Goal: Task Accomplishment & Management: Use online tool/utility

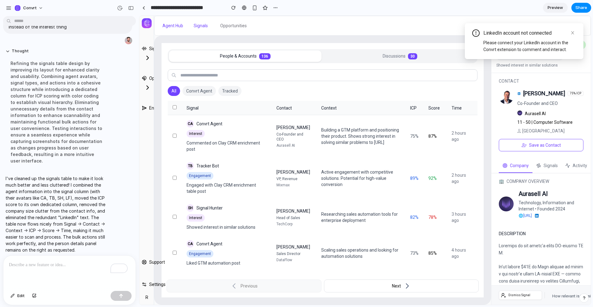
click at [515, 295] on span "Dismiss Signal" at bounding box center [525, 294] width 32 height 5
click at [202, 91] on button "Convrt Agent" at bounding box center [199, 91] width 33 height 10
click at [66, 258] on div "To enrich screen reader interactions, please activate Accessibility in Grammarl…" at bounding box center [69, 271] width 132 height 33
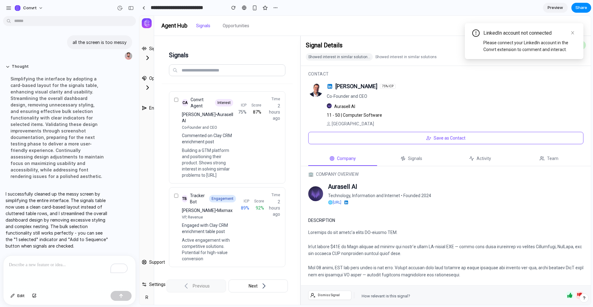
click at [49, 261] on p "To enrich screen reader interactions, please activate Accessibility in Grammarl…" at bounding box center [68, 264] width 119 height 7
click at [92, 273] on div "**********" at bounding box center [69, 271] width 132 height 33
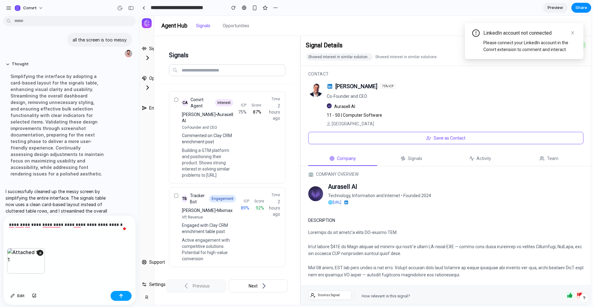
click at [120, 297] on div "button" at bounding box center [121, 295] width 4 height 4
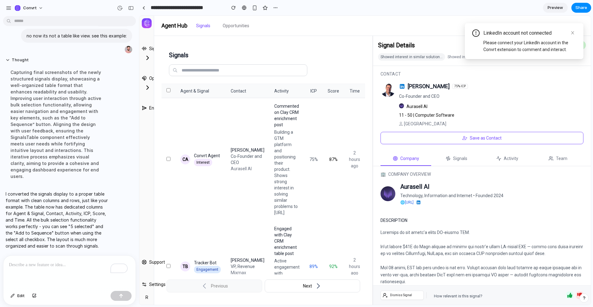
scroll to position [44, 0]
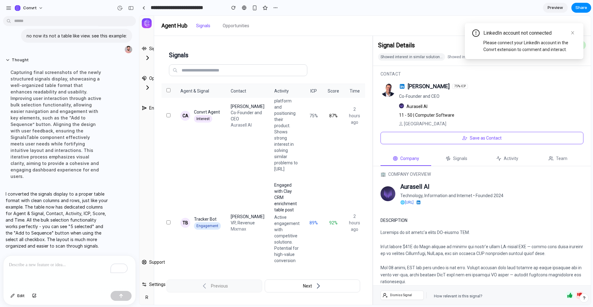
click at [561, 7] on span "Preview" at bounding box center [555, 8] width 15 height 6
click at [557, 8] on span "Preview" at bounding box center [555, 8] width 15 height 6
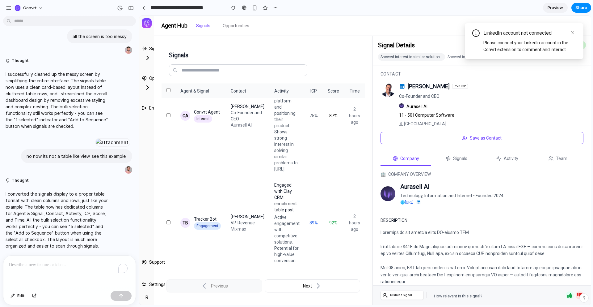
scroll to position [672, 0]
click at [556, 5] on span "Preview" at bounding box center [555, 8] width 15 height 6
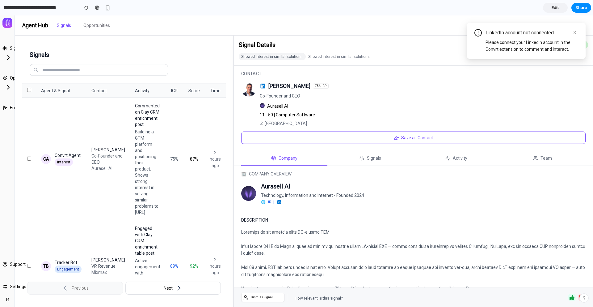
click at [555, 7] on span "Edit" at bounding box center [555, 8] width 7 height 6
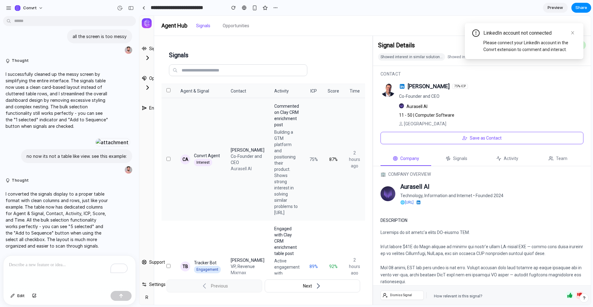
scroll to position [67, 0]
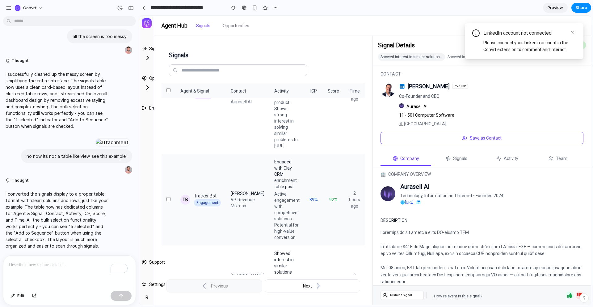
click at [206, 197] on td "TB Tracker Bot Engagement" at bounding box center [201, 199] width 50 height 91
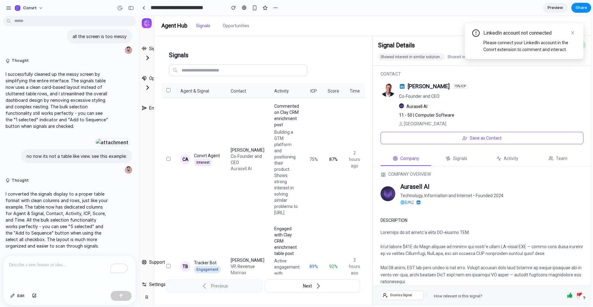
click at [33, 277] on div "To enrich screen reader interactions, please activate Accessibility in Grammarl…" at bounding box center [69, 271] width 132 height 33
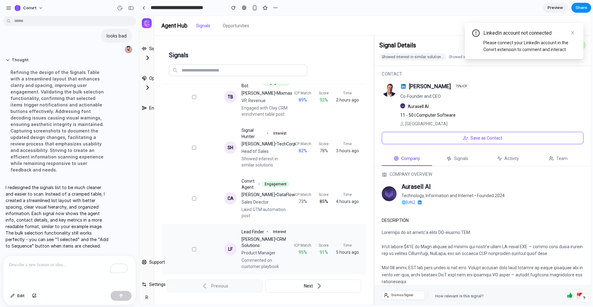
scroll to position [316, 0]
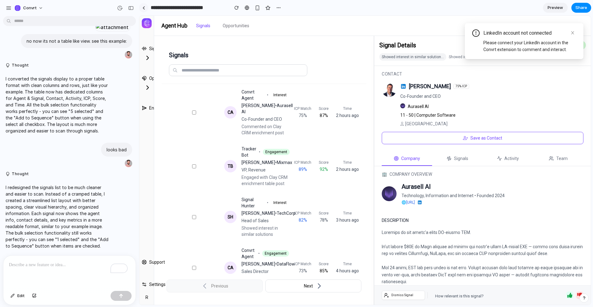
click at [146, 9] on link at bounding box center [143, 7] width 9 height 9
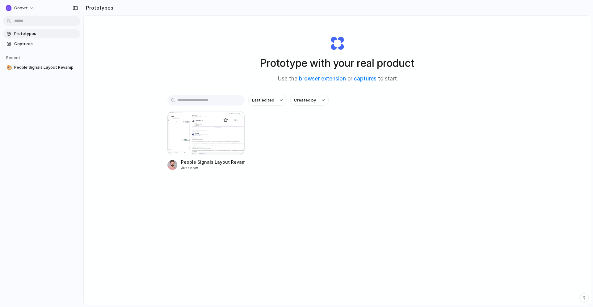
click at [211, 144] on div at bounding box center [205, 133] width 77 height 44
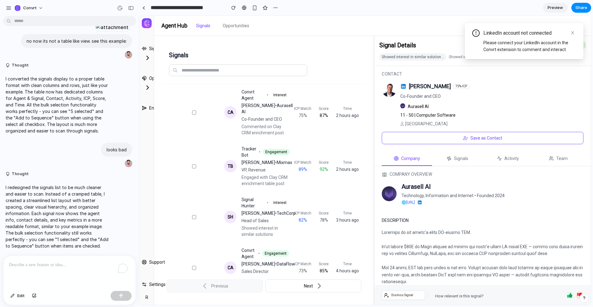
scroll to position [787, 0]
click at [65, 263] on p "To enrich screen reader interactions, please activate Accessibility in Grammarl…" at bounding box center [69, 264] width 121 height 7
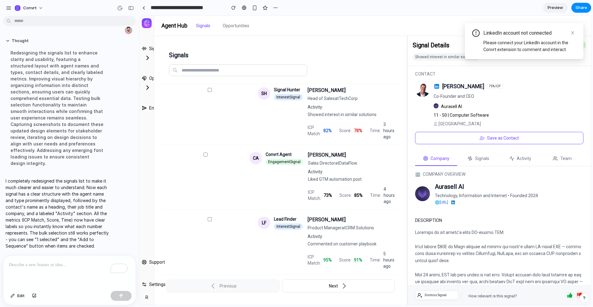
scroll to position [0, 81]
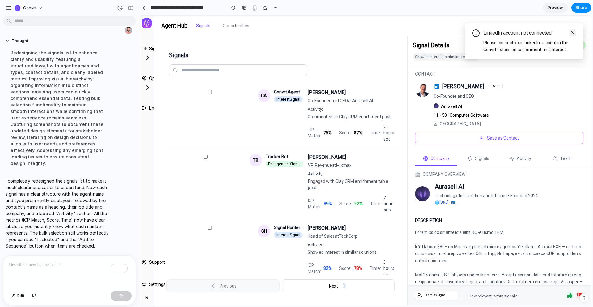
click at [575, 32] on link at bounding box center [572, 32] width 7 height 7
click at [41, 265] on div "To enrich screen reader interactions, please activate Accessibility in Grammarl…" at bounding box center [69, 271] width 132 height 33
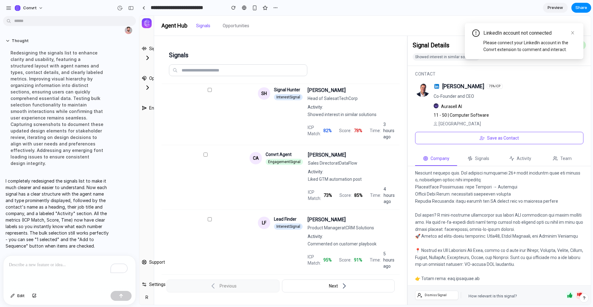
scroll to position [25, 0]
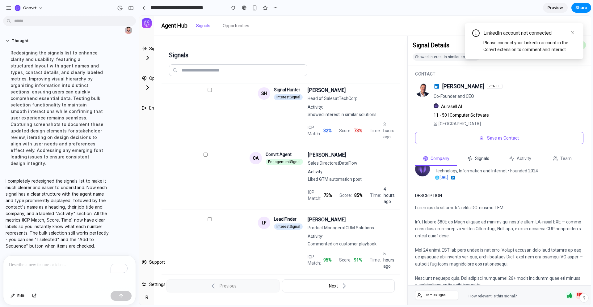
click at [457, 162] on button "Signals" at bounding box center [478, 158] width 42 height 14
click at [475, 159] on span "Signals" at bounding box center [482, 158] width 14 height 6
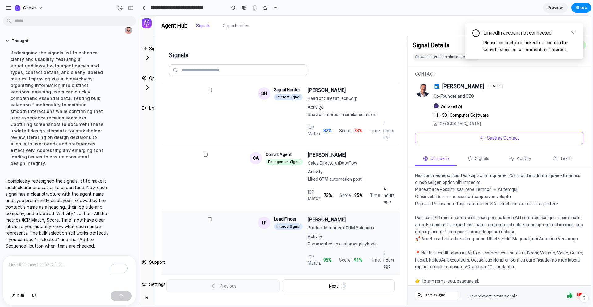
scroll to position [424, 81]
click at [324, 256] on span "95%" at bounding box center [328, 259] width 8 height 6
click at [282, 283] on button "Next" at bounding box center [338, 285] width 113 height 13
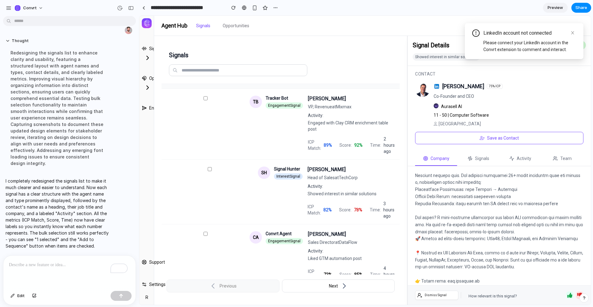
click at [308, 61] on div "Commented on Clay CRM enrichment post" at bounding box center [351, 58] width 87 height 6
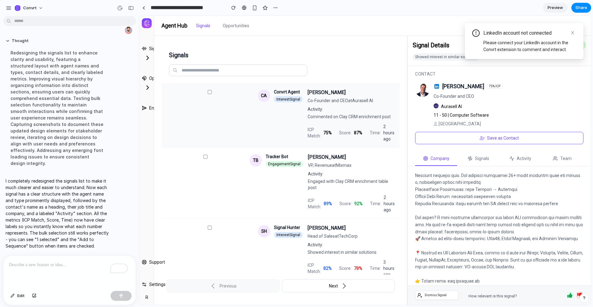
click at [176, 91] on div "CA Convrt Agent Interest Signal [PERSON_NAME] Co-Founder and CEO at Aurasell AI…" at bounding box center [281, 115] width 228 height 53
click at [54, 268] on div "To enrich screen reader interactions, please activate Accessibility in Grammarl…" at bounding box center [69, 271] width 132 height 33
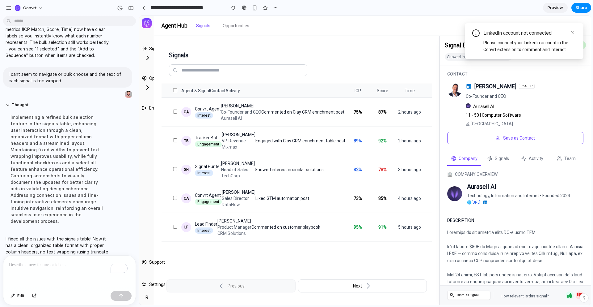
scroll to position [0, 0]
